Goal: Task Accomplishment & Management: Use online tool/utility

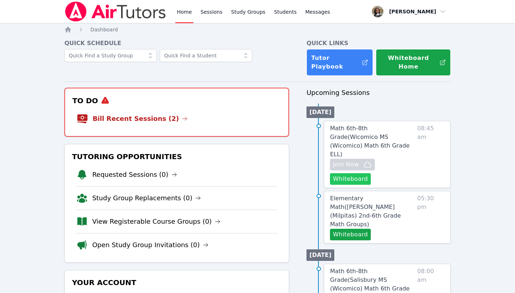
click at [352, 173] on button "Whiteboard" at bounding box center [350, 179] width 41 height 12
click at [158, 114] on link "Bill Recent Sessions (2)" at bounding box center [139, 119] width 95 height 10
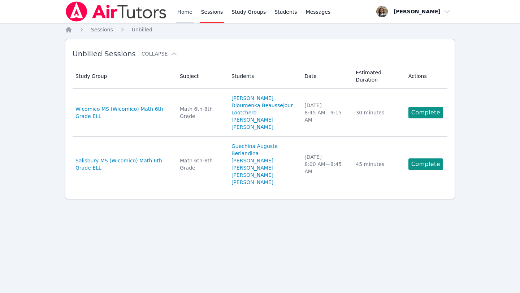
click at [190, 11] on link "Home" at bounding box center [185, 11] width 18 height 23
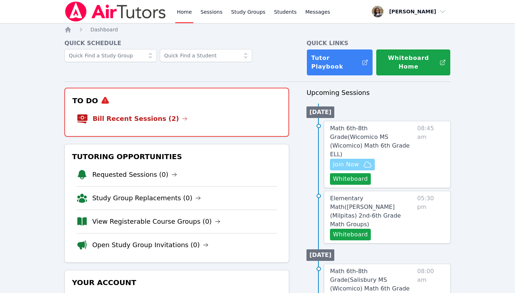
click at [345, 160] on span "Join Now" at bounding box center [346, 164] width 26 height 9
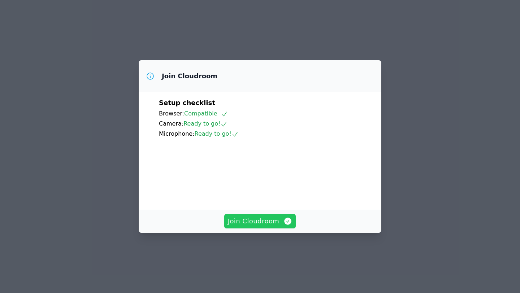
click at [257, 227] on span "Join Cloudroom" at bounding box center [260, 221] width 65 height 10
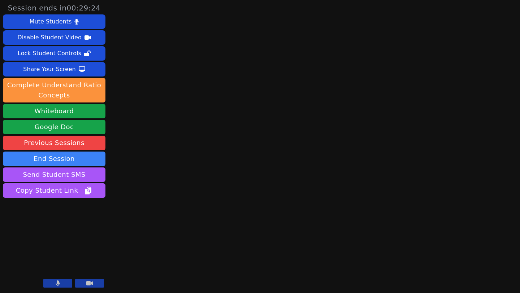
click at [53, 282] on button at bounding box center [57, 283] width 29 height 9
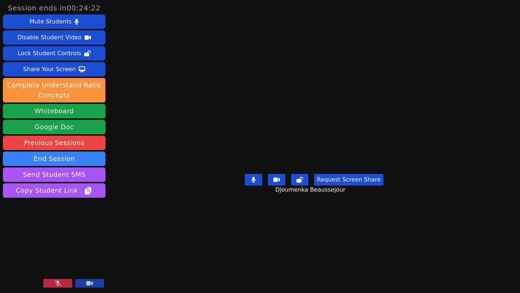
click at [52, 284] on button at bounding box center [57, 283] width 29 height 9
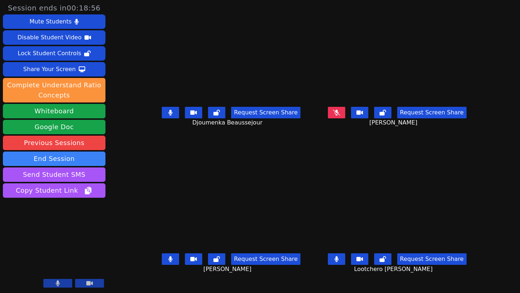
click at [340, 116] on icon at bounding box center [336, 113] width 7 height 6
click at [169, 262] on icon at bounding box center [171, 260] width 4 height 6
click at [162, 119] on button at bounding box center [170, 113] width 17 height 12
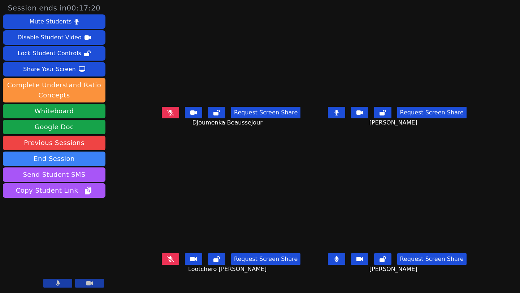
click at [345, 119] on button at bounding box center [336, 113] width 17 height 12
click at [162, 265] on button at bounding box center [170, 260] width 17 height 12
click at [345, 119] on button at bounding box center [336, 113] width 17 height 12
click at [208, 264] on button at bounding box center [216, 260] width 17 height 12
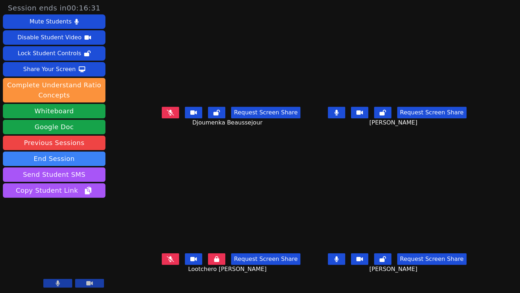
click at [208, 119] on button at bounding box center [216, 113] width 17 height 12
click at [386, 116] on icon at bounding box center [383, 113] width 7 height 6
click at [345, 263] on button at bounding box center [336, 260] width 17 height 12
click at [392, 261] on button at bounding box center [382, 260] width 17 height 12
click at [167, 262] on icon at bounding box center [170, 260] width 7 height 6
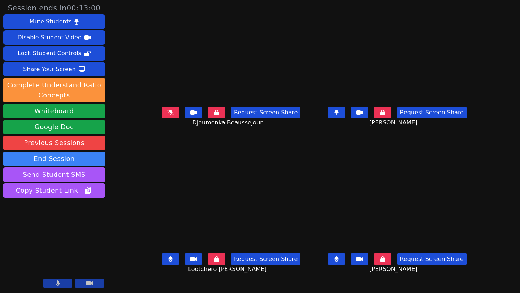
click at [167, 116] on icon at bounding box center [170, 113] width 7 height 6
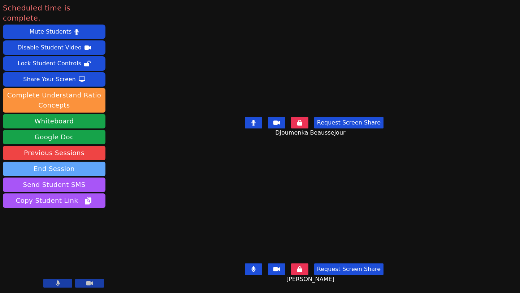
click at [62, 162] on button "End Session" at bounding box center [54, 169] width 103 height 14
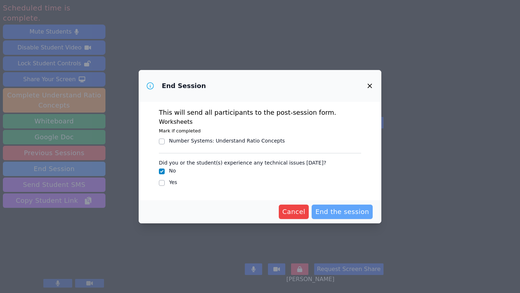
click at [359, 211] on span "End the session" at bounding box center [342, 212] width 54 height 10
